Goal: Information Seeking & Learning: Check status

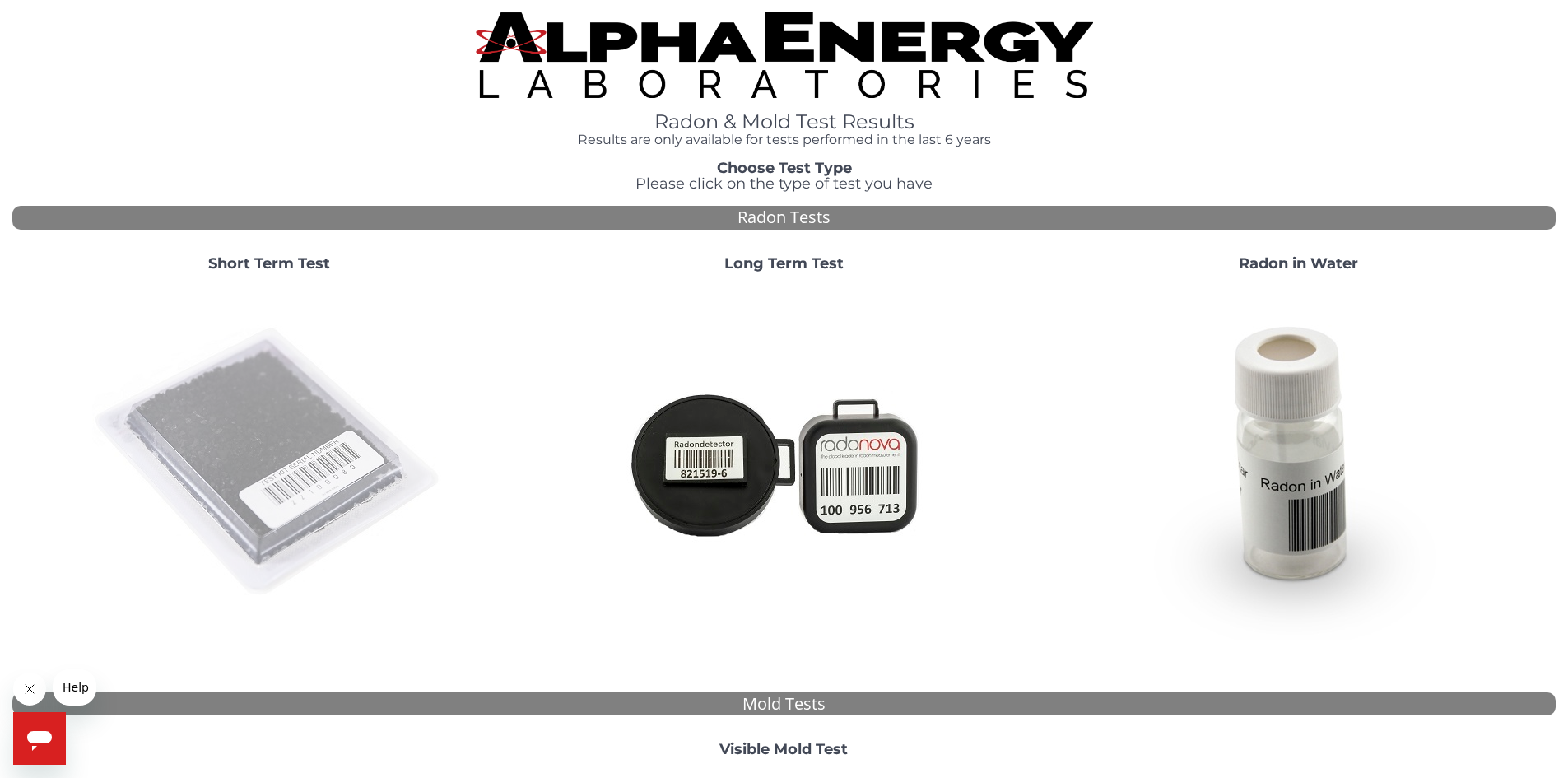
click at [230, 458] on img at bounding box center [269, 463] width 354 height 354
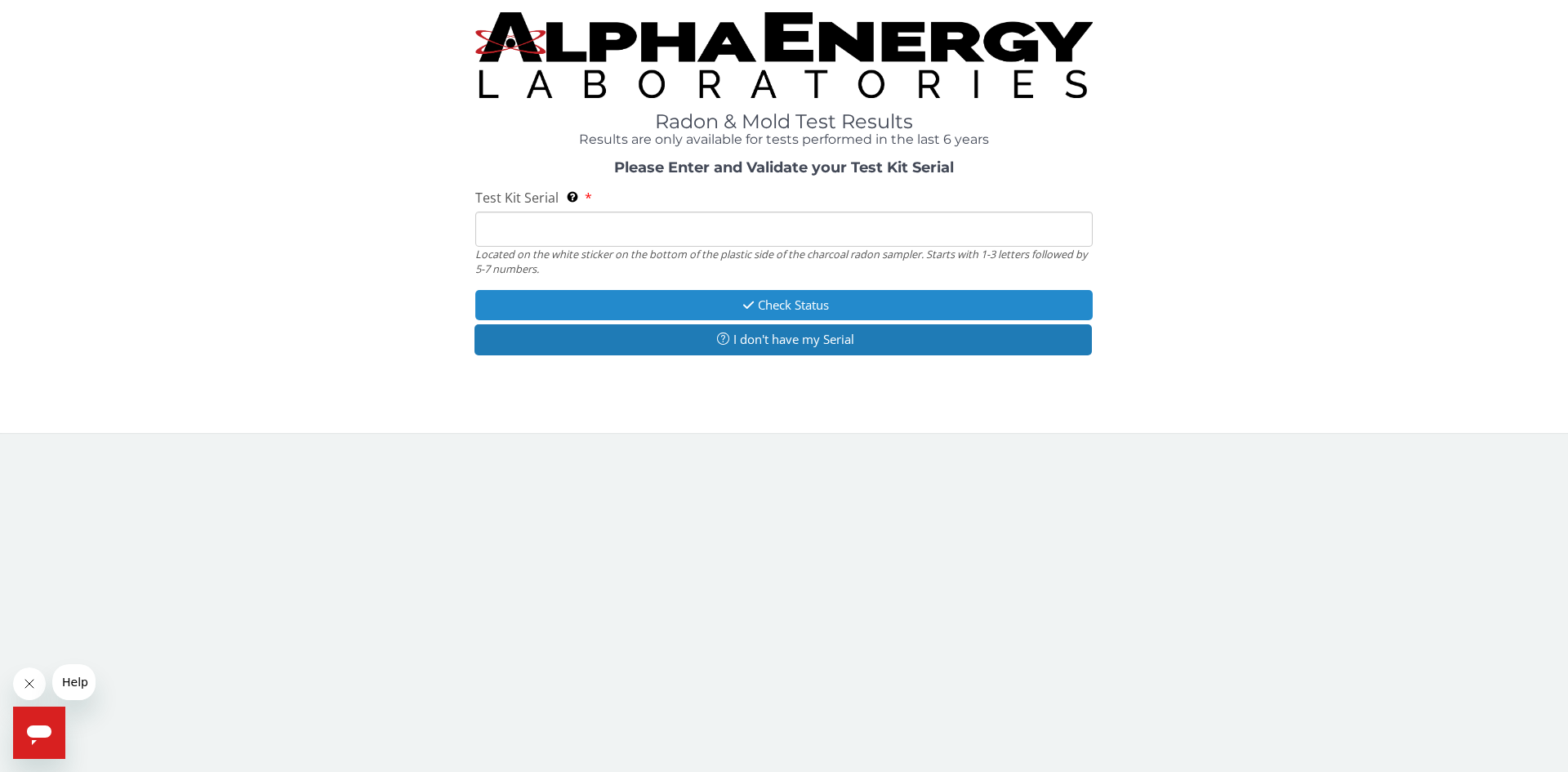
click at [842, 302] on button "Check Status" at bounding box center [784, 304] width 618 height 30
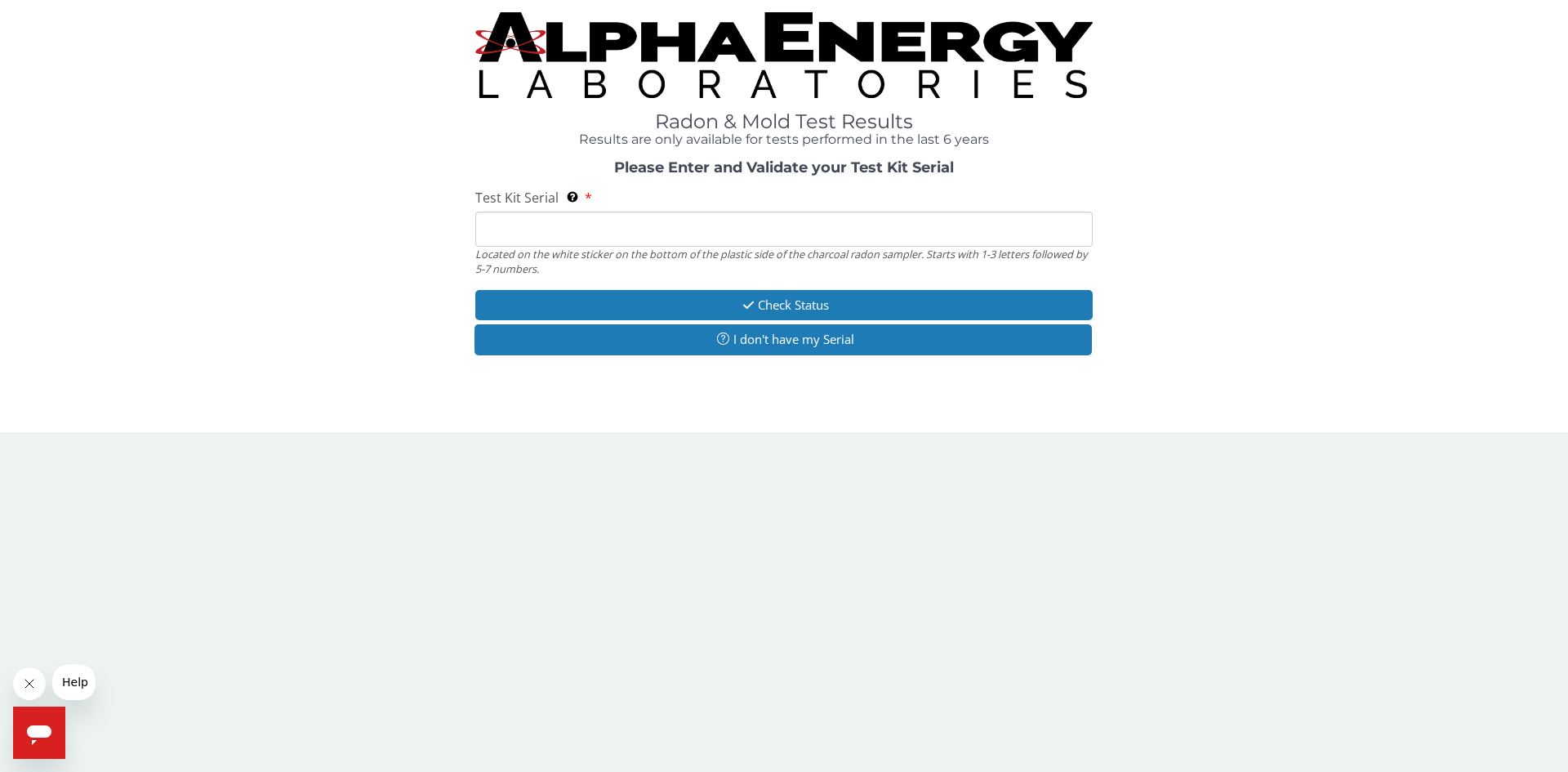
click at [490, 227] on input "Test Kit Serial Located on the white sticker on the bottom of the plastic side …" at bounding box center [784, 228] width 618 height 35
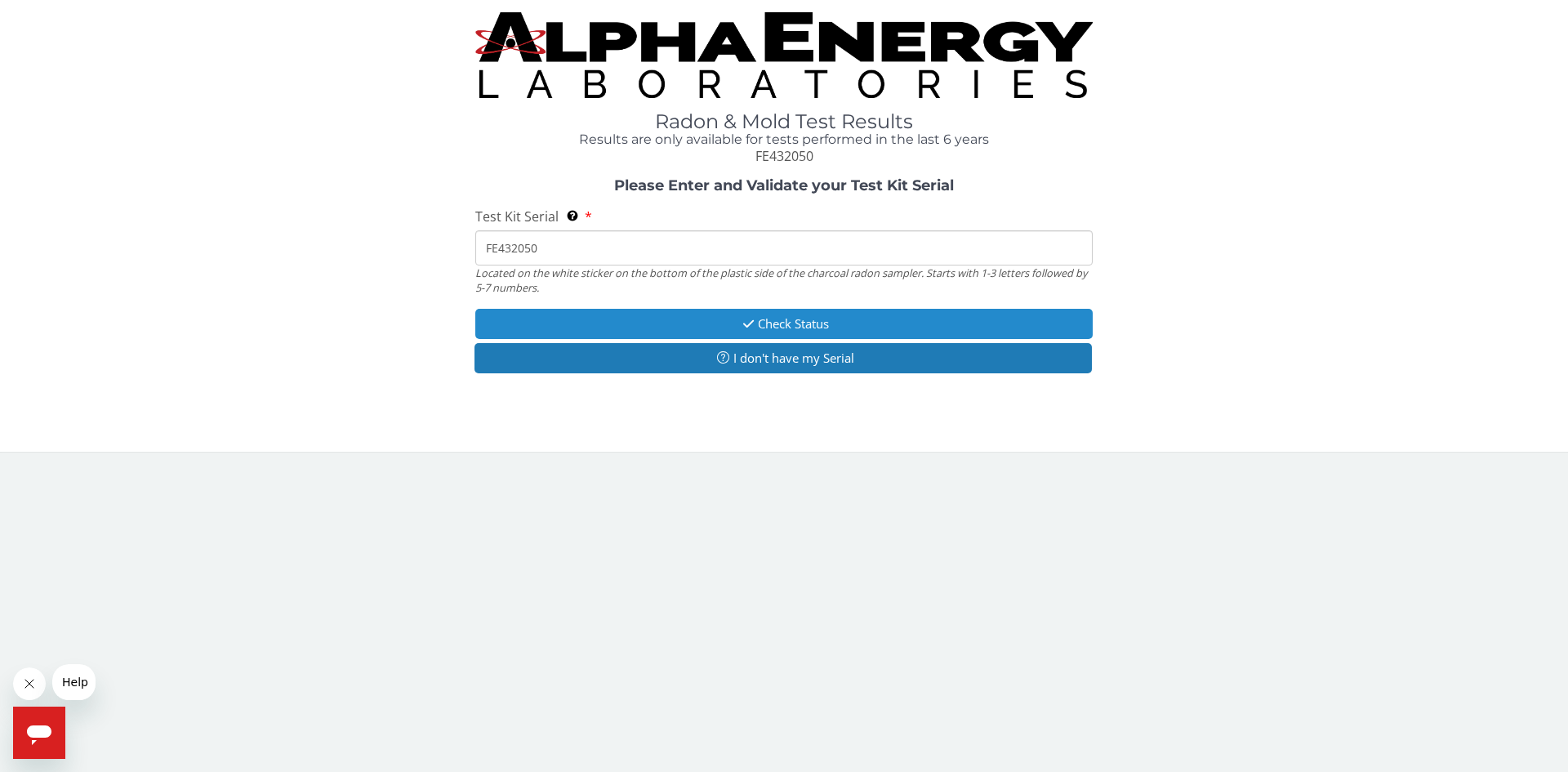
type input "FE432050"
click at [831, 320] on button "Check Status" at bounding box center [784, 323] width 618 height 30
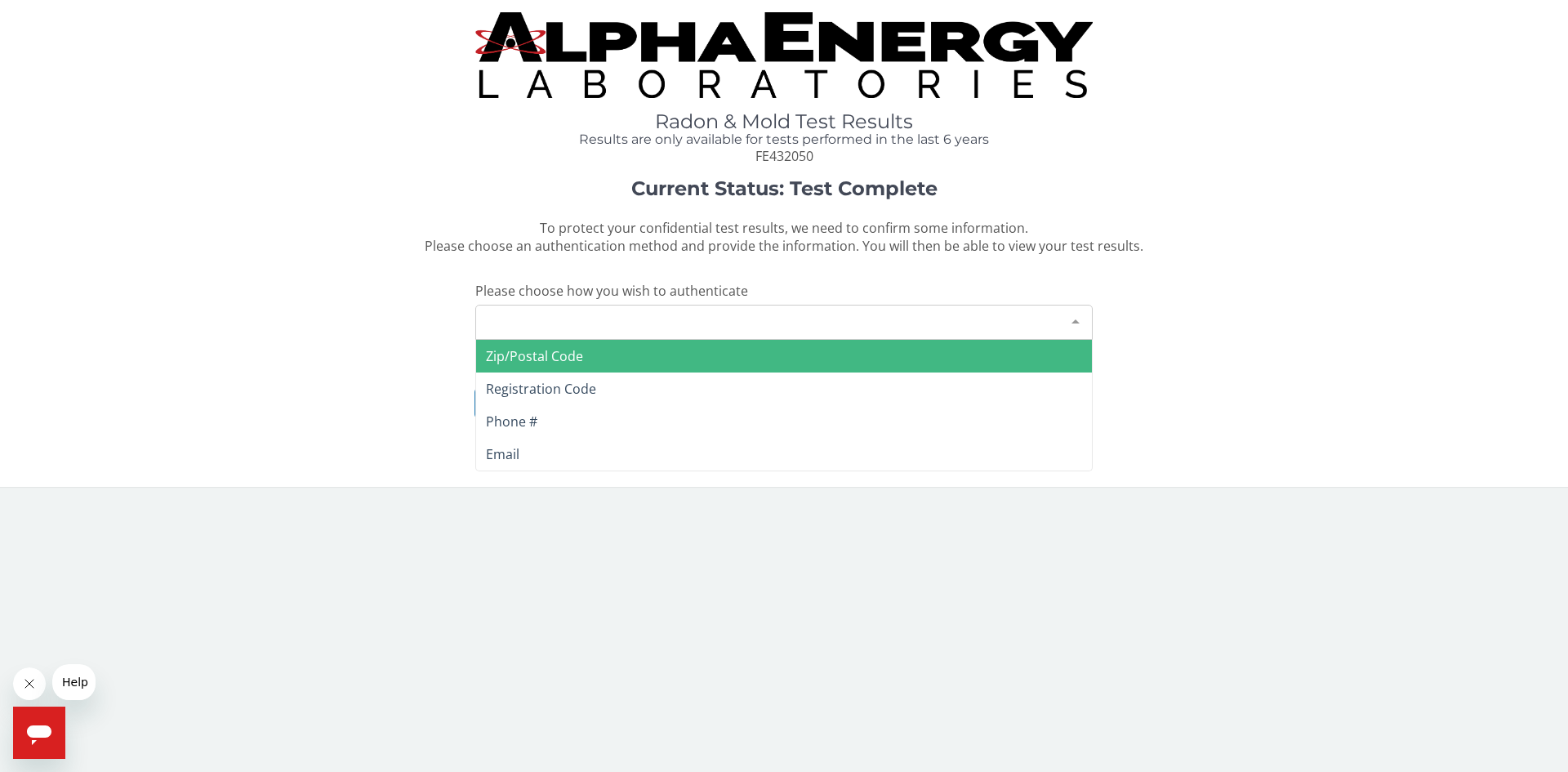
click at [1071, 321] on div at bounding box center [1075, 321] width 33 height 31
click at [656, 359] on span "Zip/Postal Code" at bounding box center [784, 356] width 616 height 33
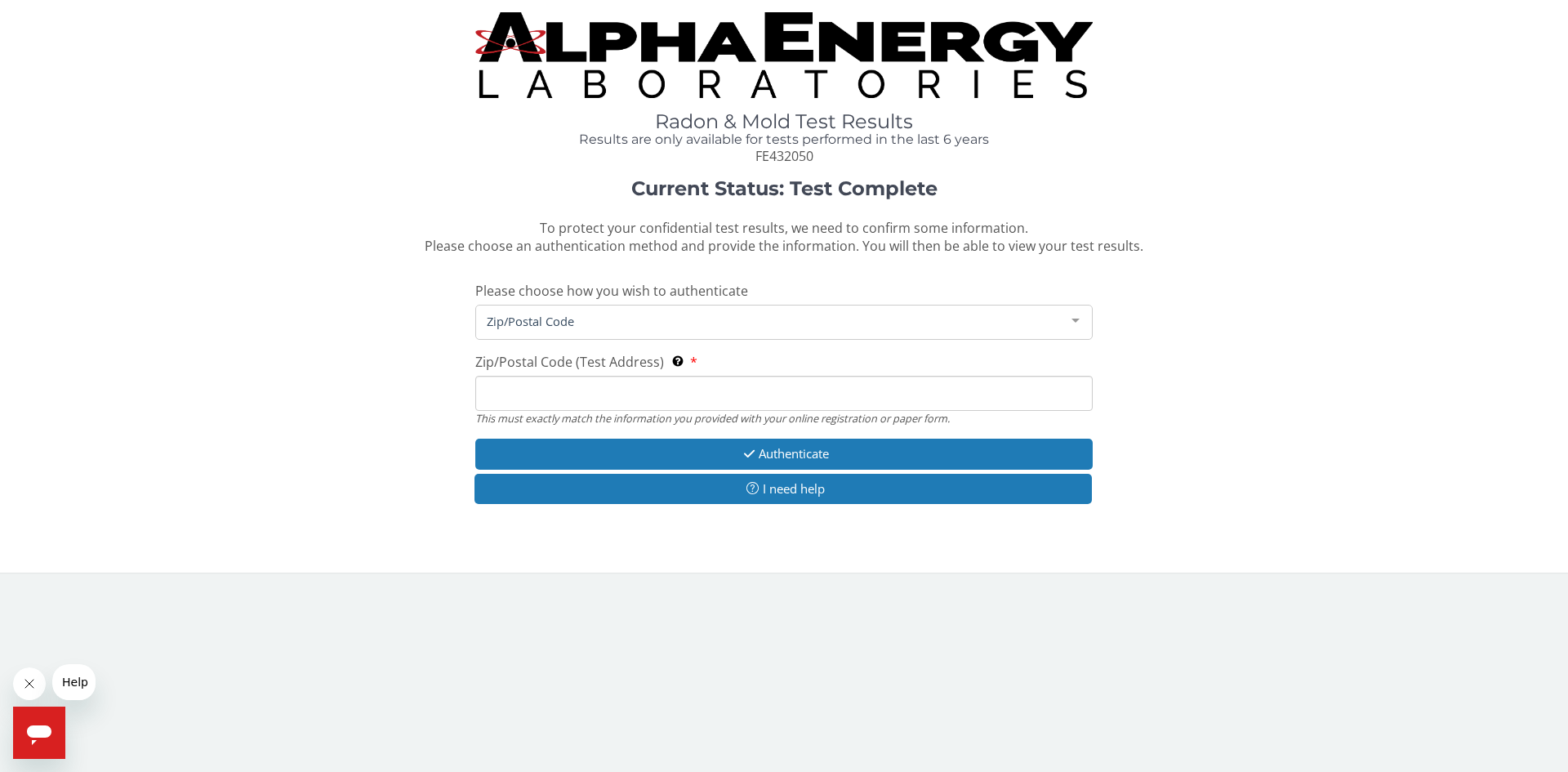
click at [604, 392] on input "Zip/Postal Code (Test Address) This must exactly match the information you prov…" at bounding box center [784, 393] width 618 height 35
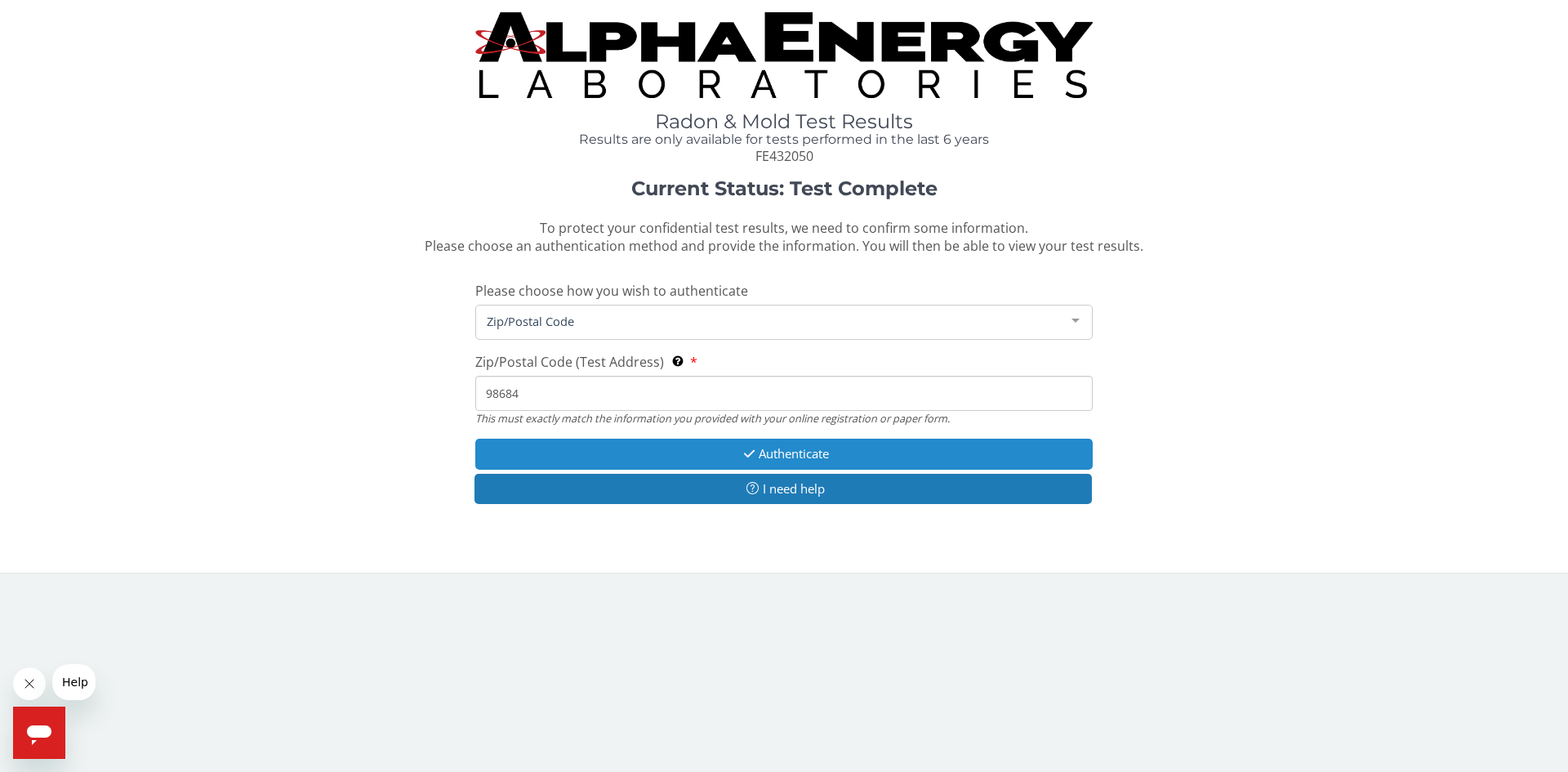
type input "98684"
click at [792, 449] on button "Authenticate" at bounding box center [784, 453] width 618 height 30
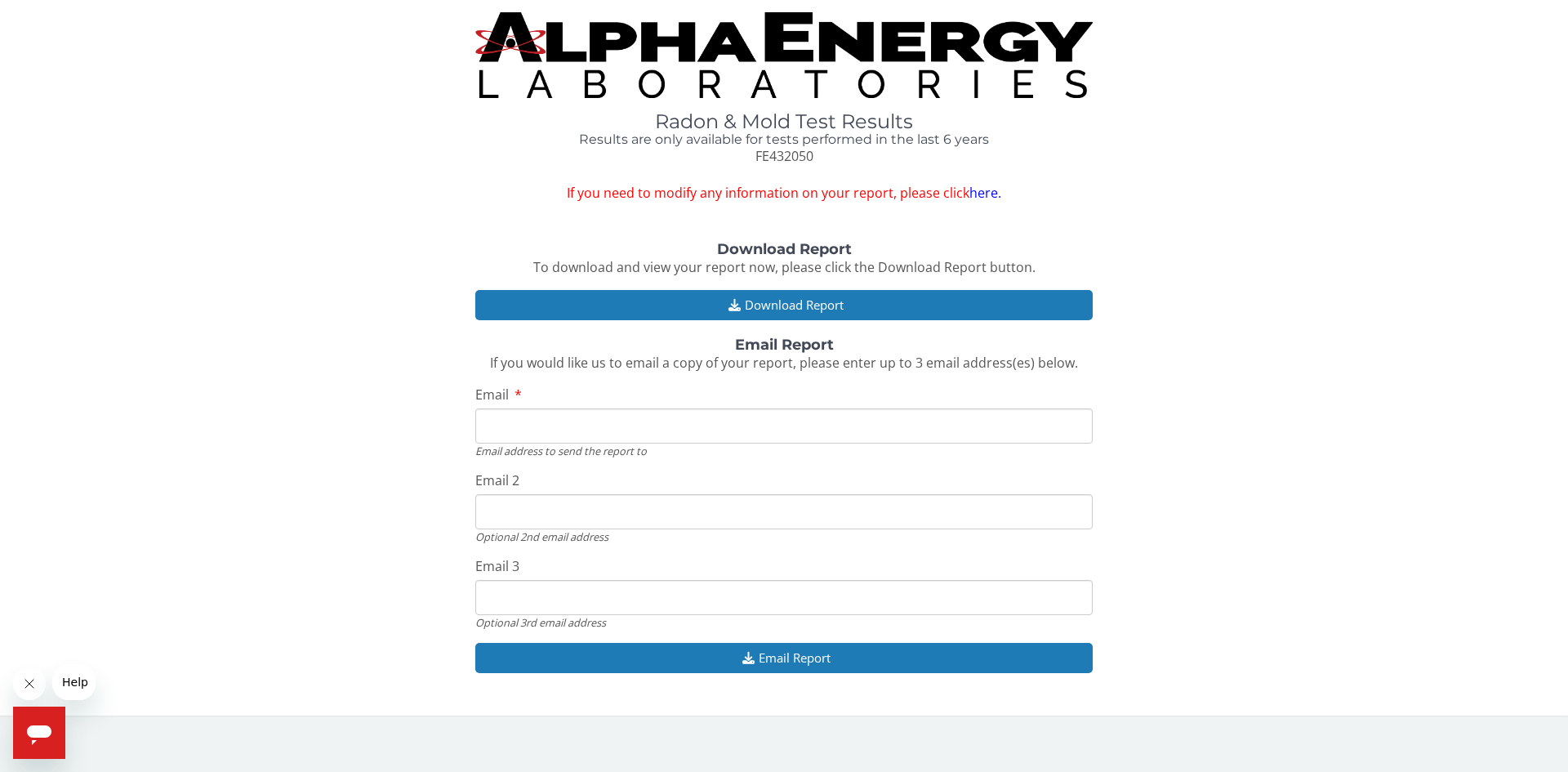
click at [566, 421] on input "Email" at bounding box center [784, 426] width 618 height 35
click at [464, 470] on div "Download Report To download and view your report now, please click the Download…" at bounding box center [783, 466] width 1543 height 448
click at [497, 420] on input "Email" at bounding box center [784, 426] width 618 height 35
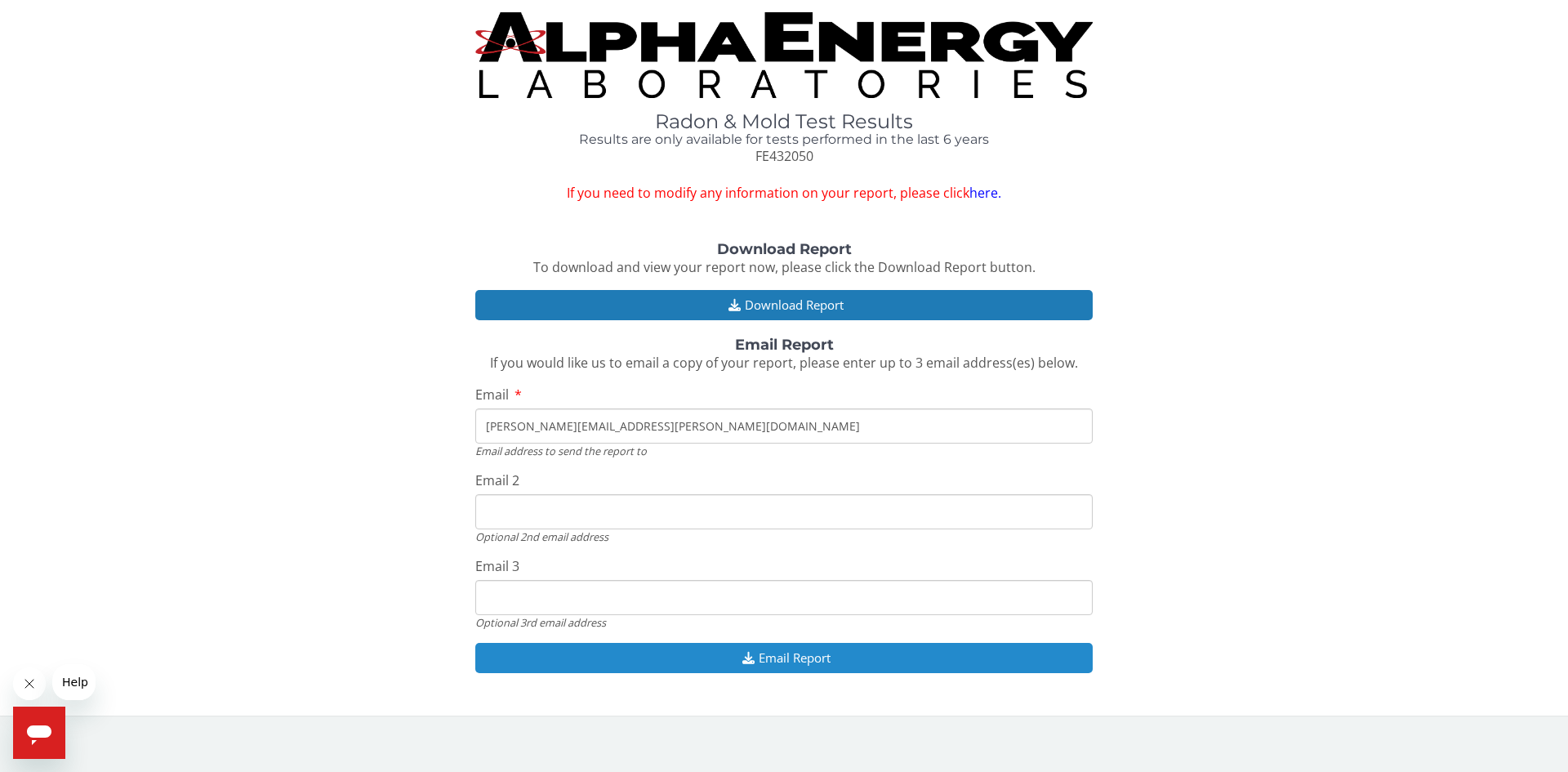
type input "[PERSON_NAME][EMAIL_ADDRESS][PERSON_NAME][DOMAIN_NAME]"
click at [769, 661] on button "Email Report" at bounding box center [784, 657] width 618 height 30
